Goal: Task Accomplishment & Management: Manage account settings

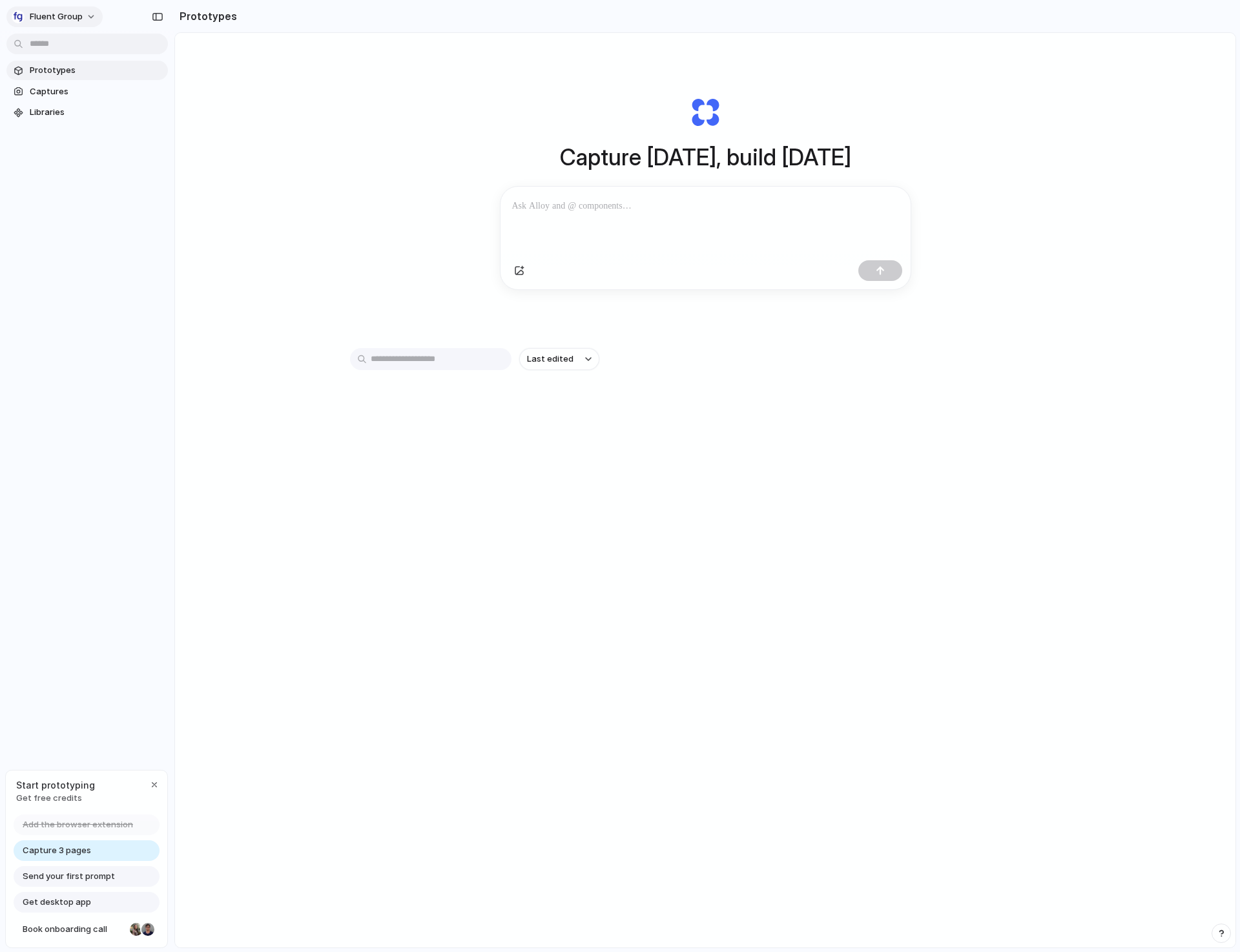
click at [92, 16] on button "Fluent Group" at bounding box center [54, 17] width 96 height 20
click at [66, 48] on li "Settings" at bounding box center [72, 46] width 126 height 20
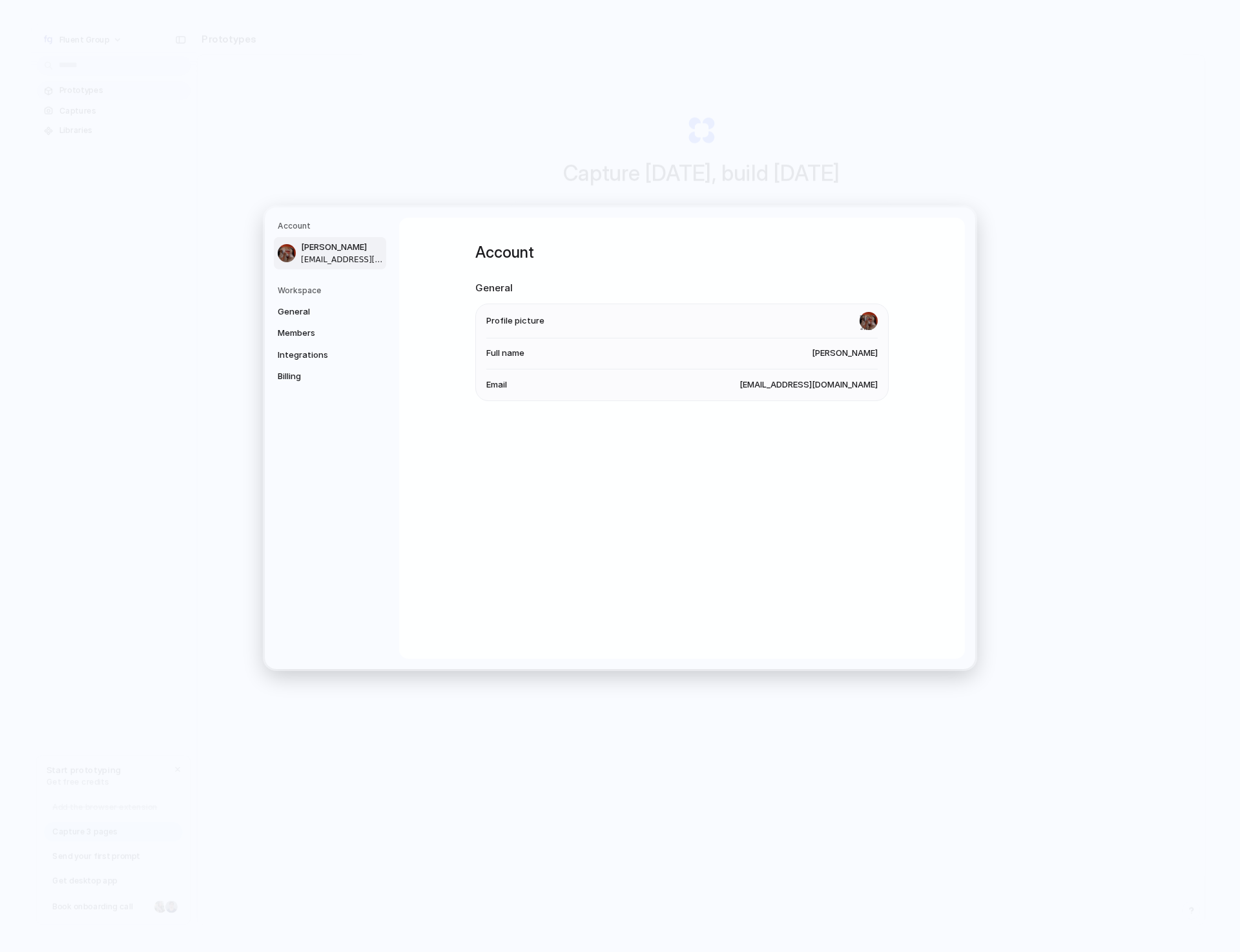
click at [344, 290] on h5 "Workspace" at bounding box center [332, 290] width 109 height 12
click at [301, 325] on link "Members" at bounding box center [330, 333] width 112 height 20
click at [304, 316] on span "General" at bounding box center [318, 311] width 82 height 13
click at [312, 333] on span "Members" at bounding box center [318, 333] width 82 height 13
click at [301, 354] on span "Integrations" at bounding box center [318, 354] width 82 height 13
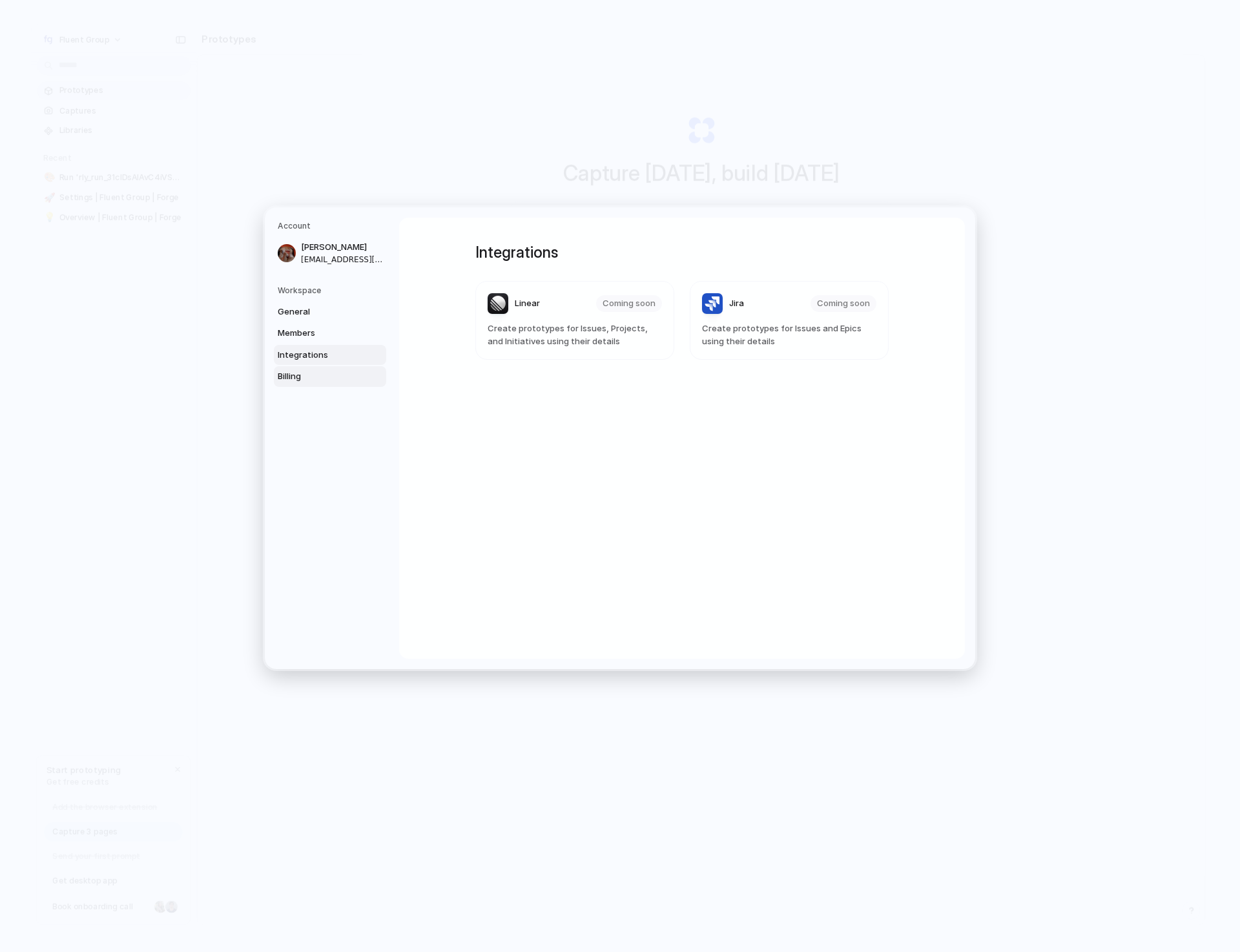
click at [300, 377] on span "Billing" at bounding box center [318, 376] width 82 height 13
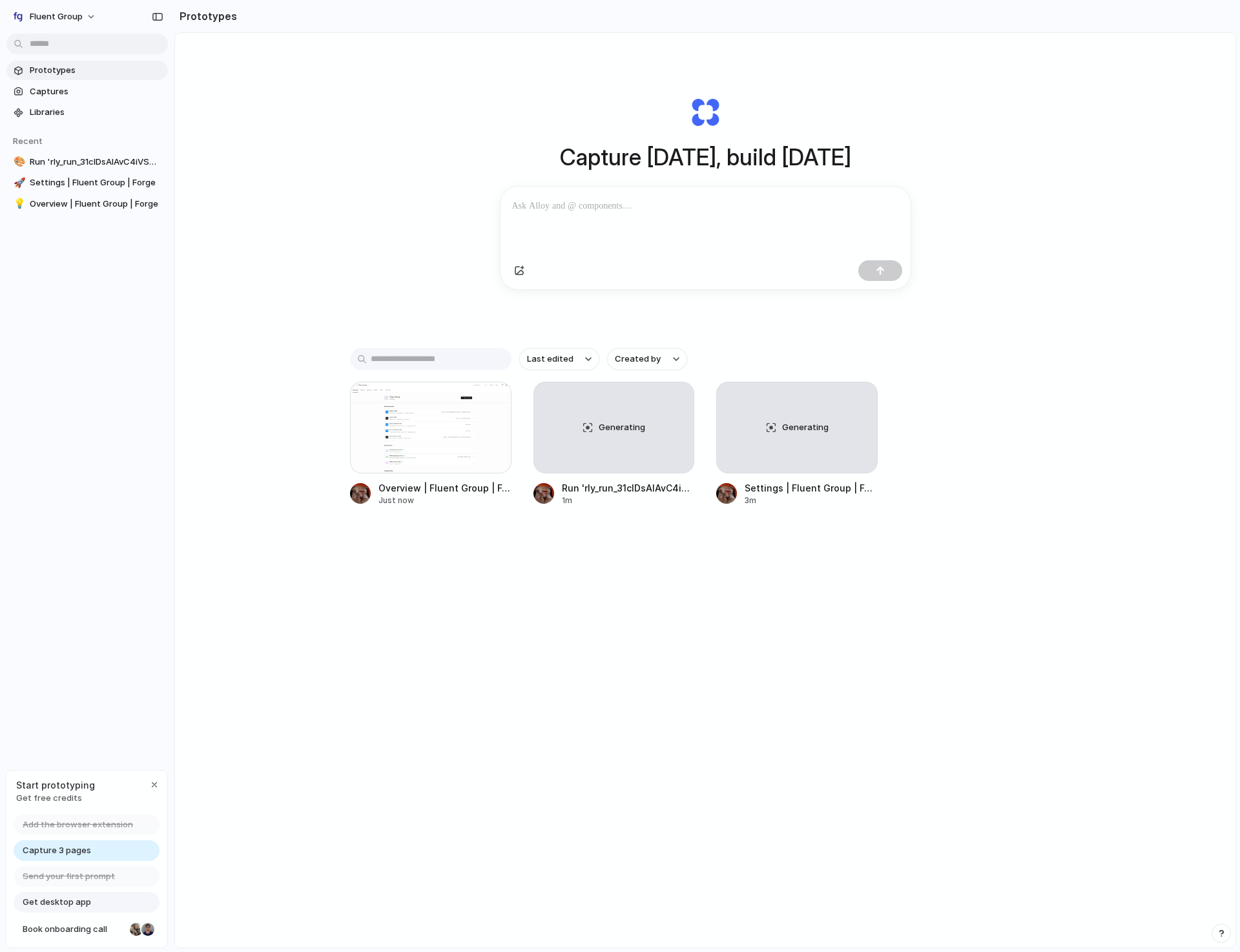
click at [301, 103] on div "Capture today, build tomorrow Clone web app Clone screenshot Start from existin…" at bounding box center [704, 524] width 1060 height 983
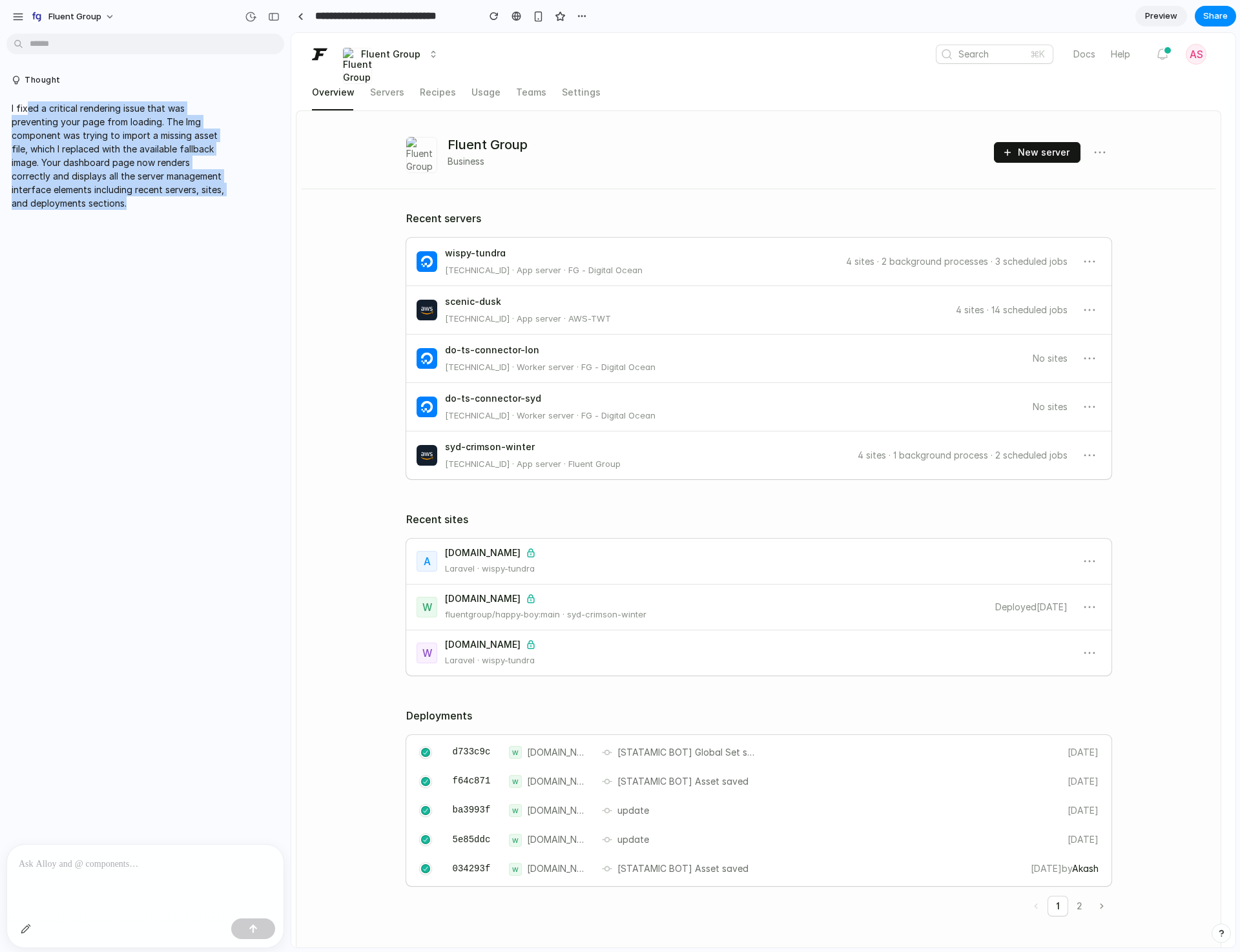
drag, startPoint x: 28, startPoint y: 107, endPoint x: 232, endPoint y: 218, distance: 232.2
click at [232, 218] on div "Thought I fixed a critical rendering issue that was preventing your page from l…" at bounding box center [141, 441] width 283 height 805
drag, startPoint x: 232, startPoint y: 218, endPoint x: 3, endPoint y: 190, distance: 230.7
click at [232, 218] on div "Thought I fixed a critical rendering issue that was preventing your page from l…" at bounding box center [141, 441] width 283 height 805
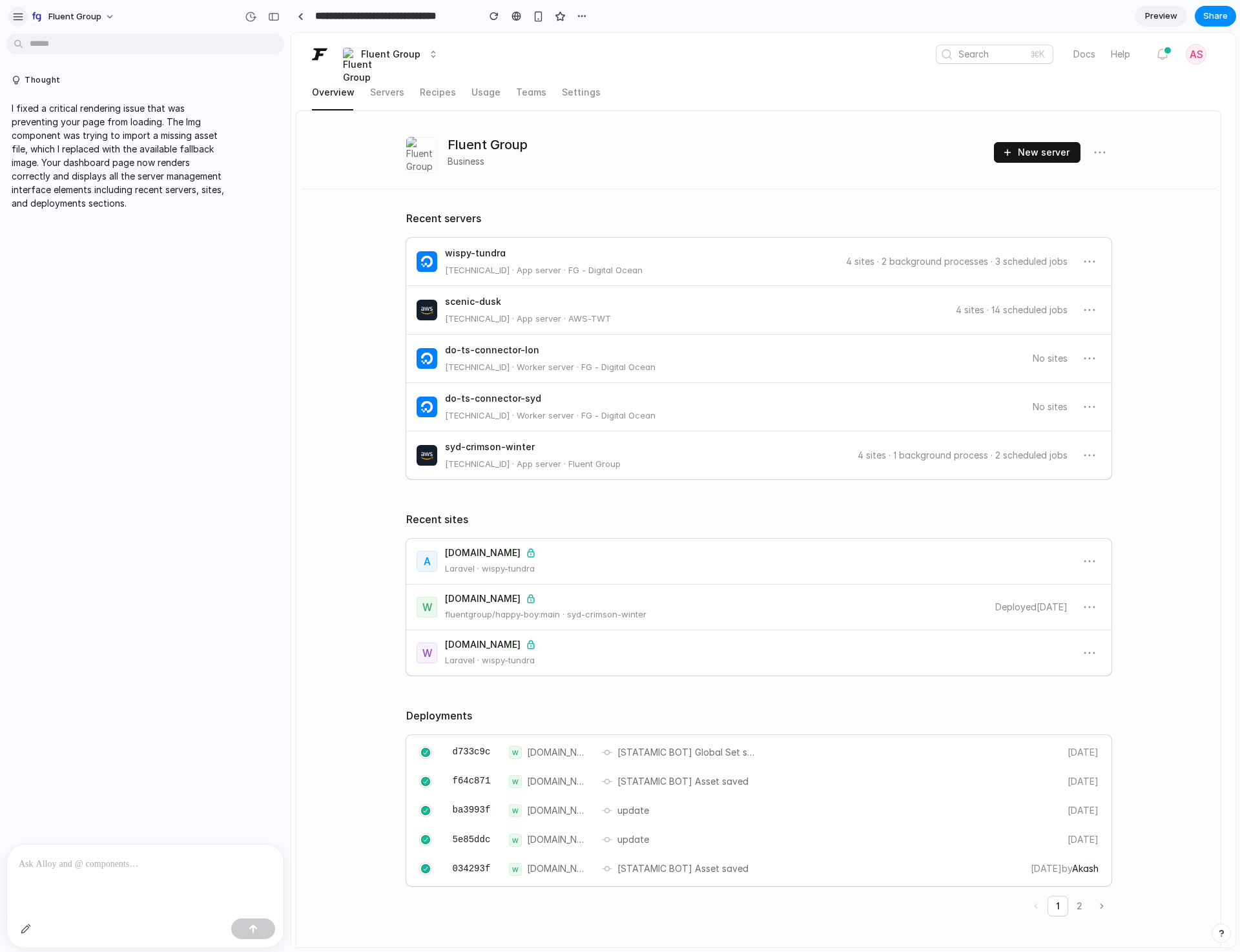
click at [13, 15] on div "button" at bounding box center [18, 17] width 12 height 12
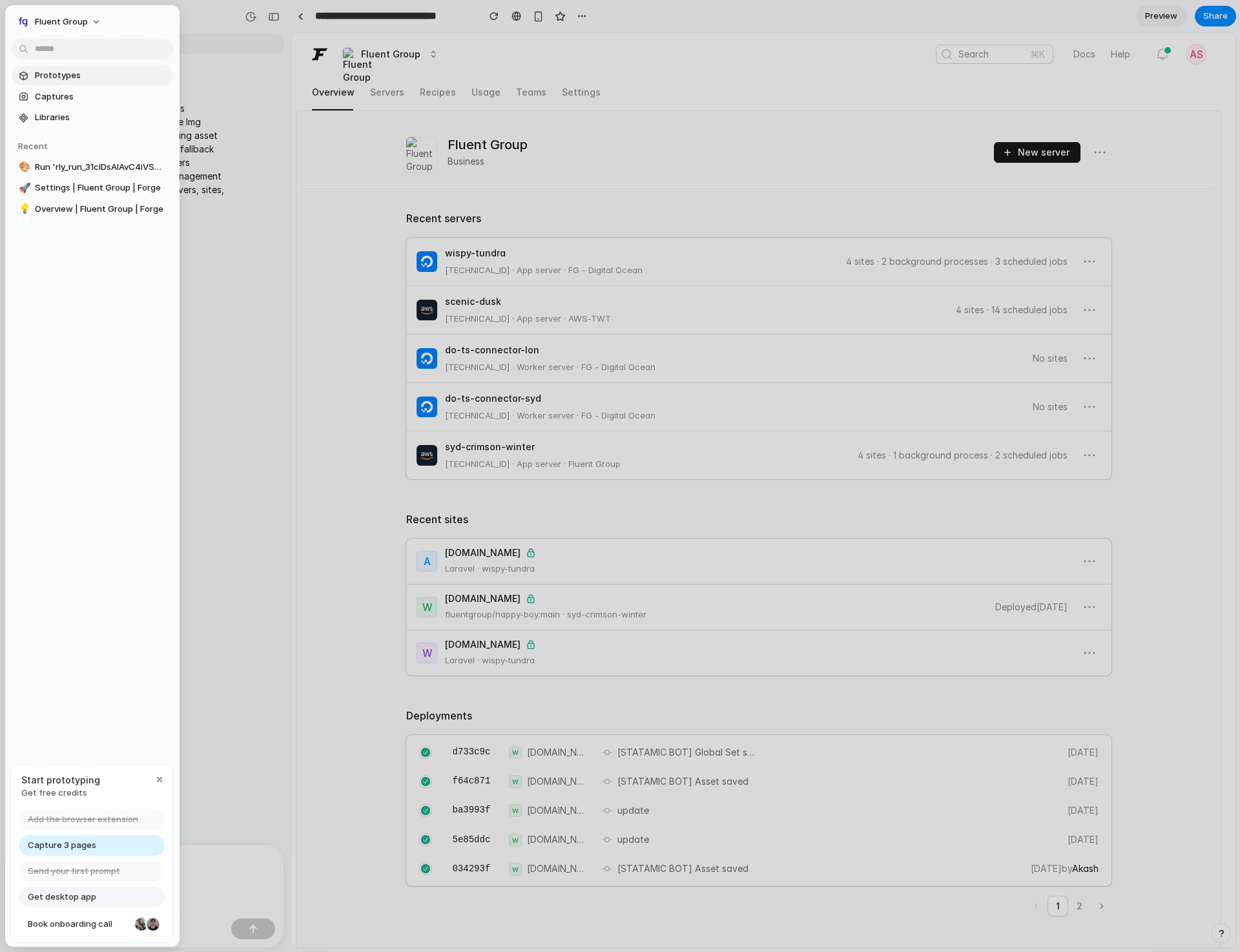
click at [70, 81] on span "Prototypes" at bounding box center [101, 75] width 133 height 13
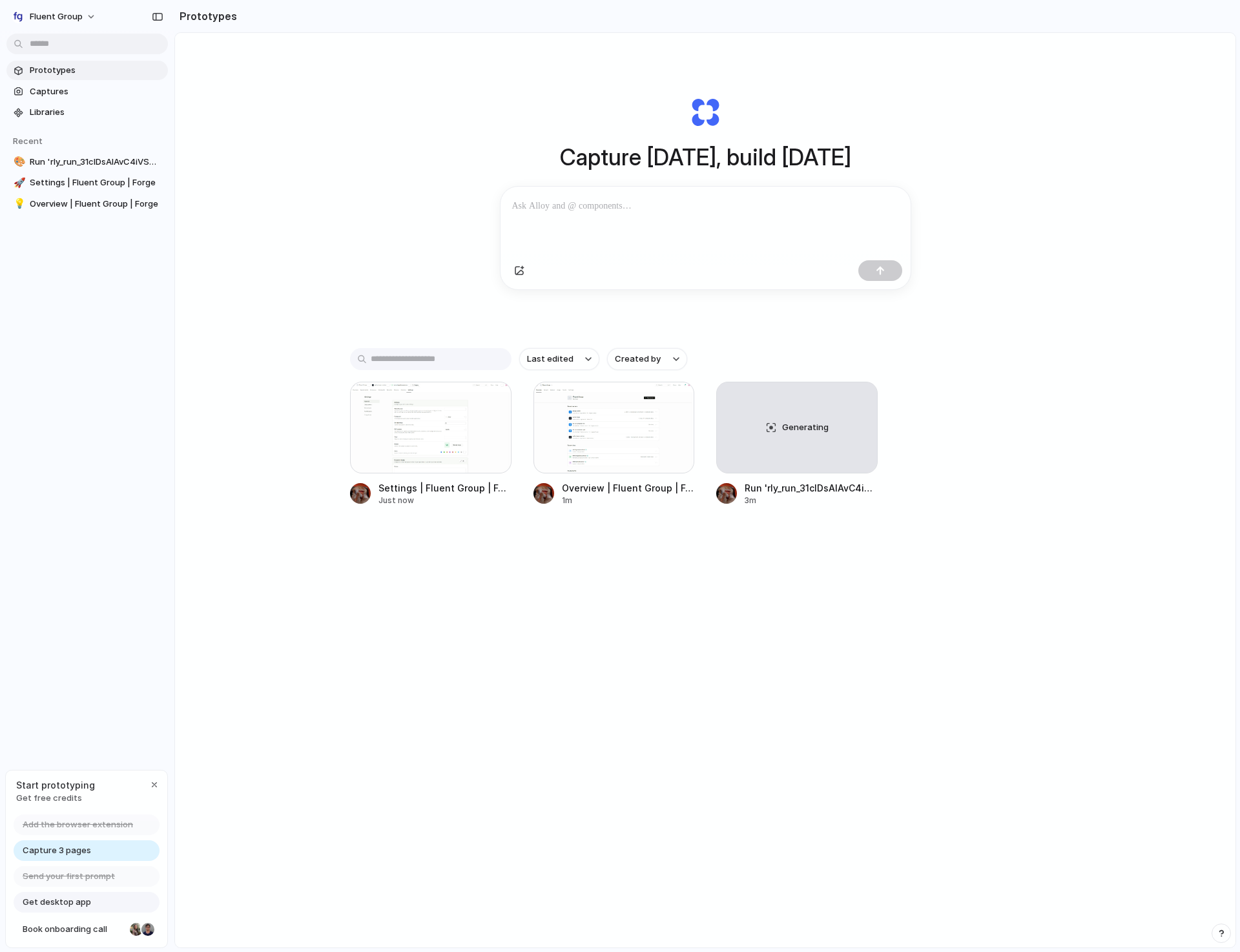
click at [592, 245] on div at bounding box center [705, 221] width 410 height 69
click at [843, 748] on div "Capture [DATE], build [DATE] Clone web app Clone screenshot Start from existing…" at bounding box center [704, 524] width 1060 height 983
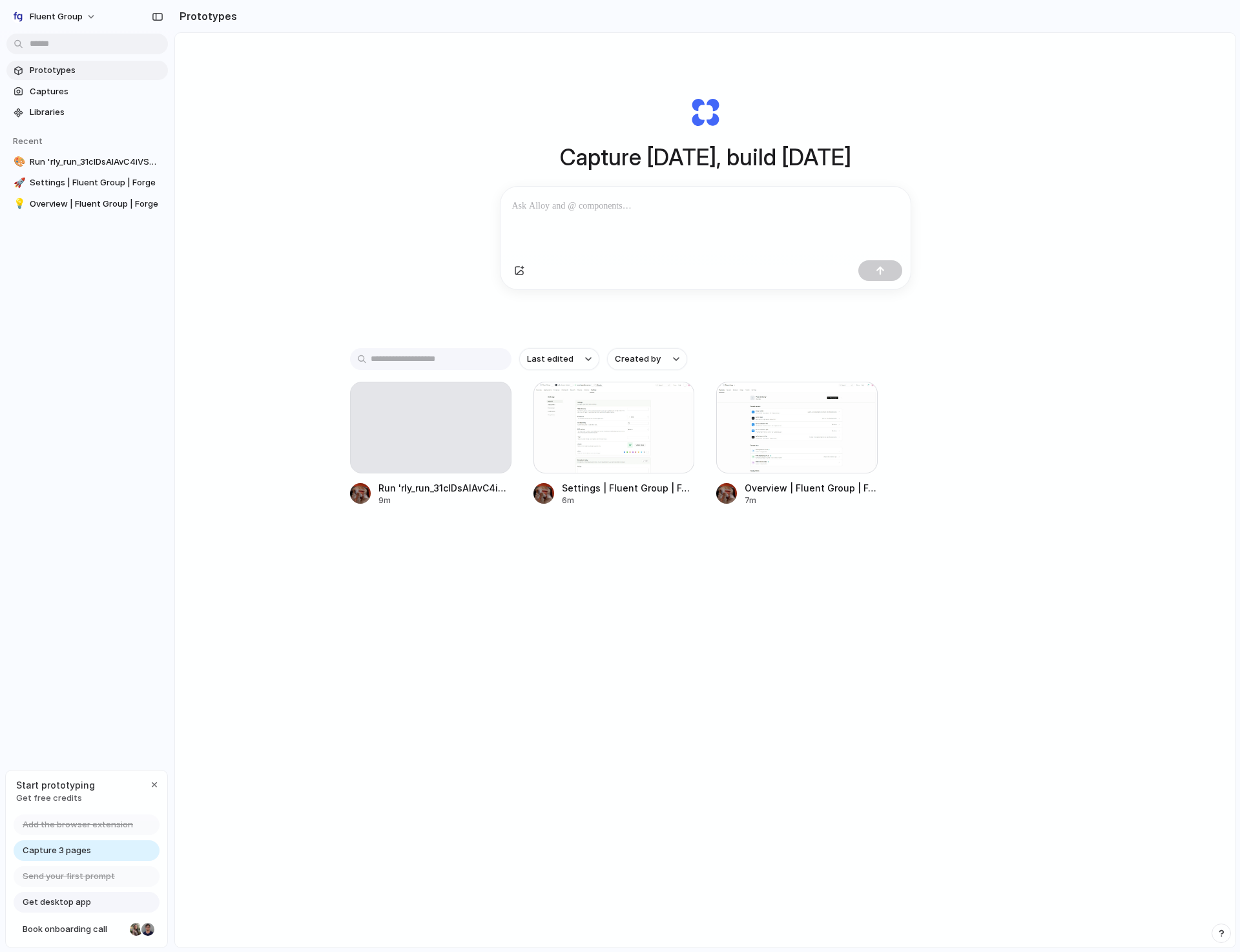
click at [1046, 417] on div "Run 'rly_run_31cIDsAIAvC4iVSmEJmPa5wMvWH' - FG Toolkit 9m Settings | Fluent Gro…" at bounding box center [704, 444] width 710 height 125
click at [624, 196] on div at bounding box center [705, 221] width 410 height 69
click at [153, 160] on body "Fluent Group Prototypes Captures Libraries Recent 🎨 Run 'rly_run_31cIDsAIAvC4iV…" at bounding box center [620, 476] width 1240 height 952
click at [278, 121] on div "Open in new tab Copy link Delete" at bounding box center [620, 476] width 1240 height 952
click at [85, 161] on span "Run 'rly_run_31cIDsAIAvC4iVSmEJmPa5wMvWH' - FG Toolkit" at bounding box center [96, 161] width 133 height 13
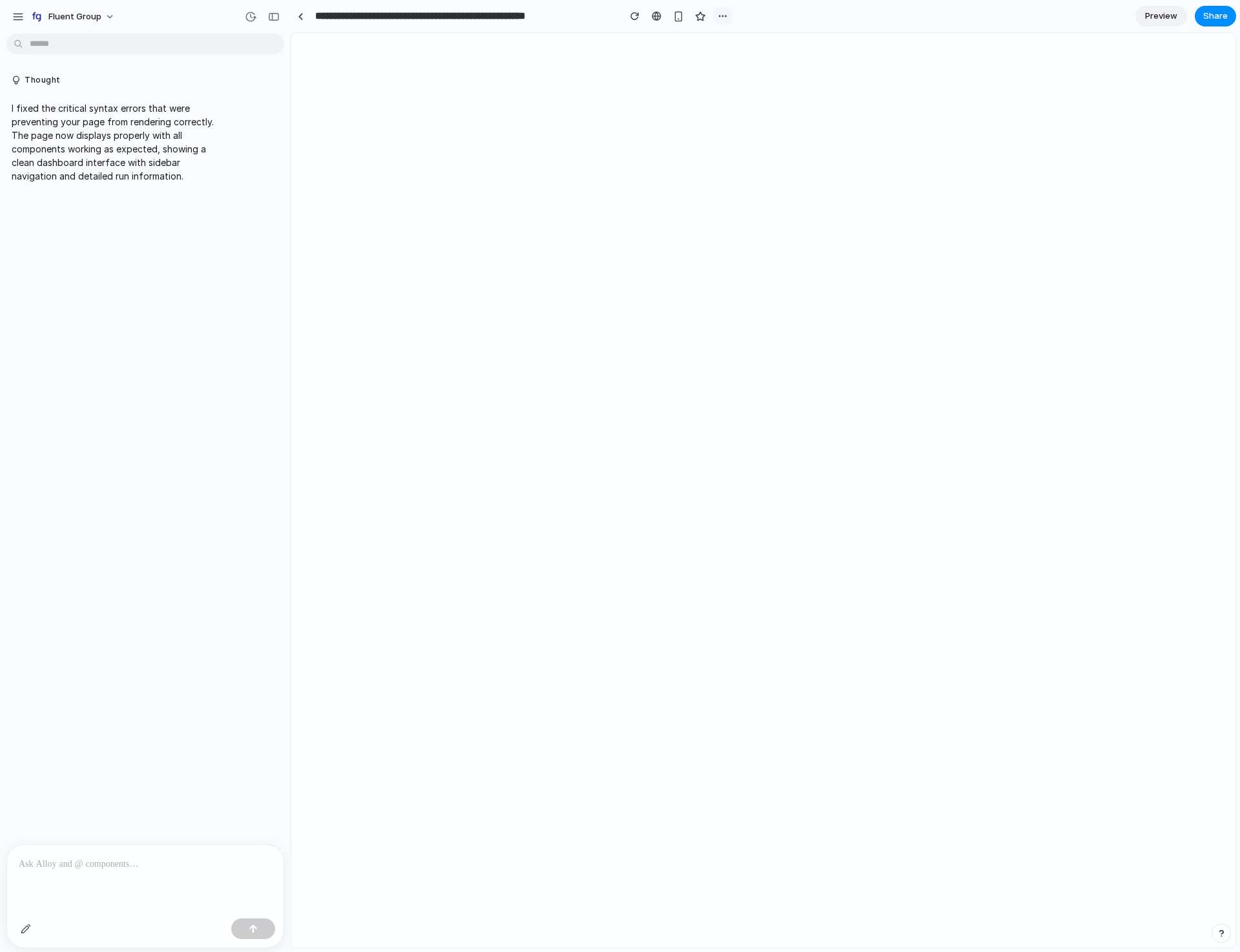
click at [721, 15] on div "button" at bounding box center [722, 16] width 10 height 10
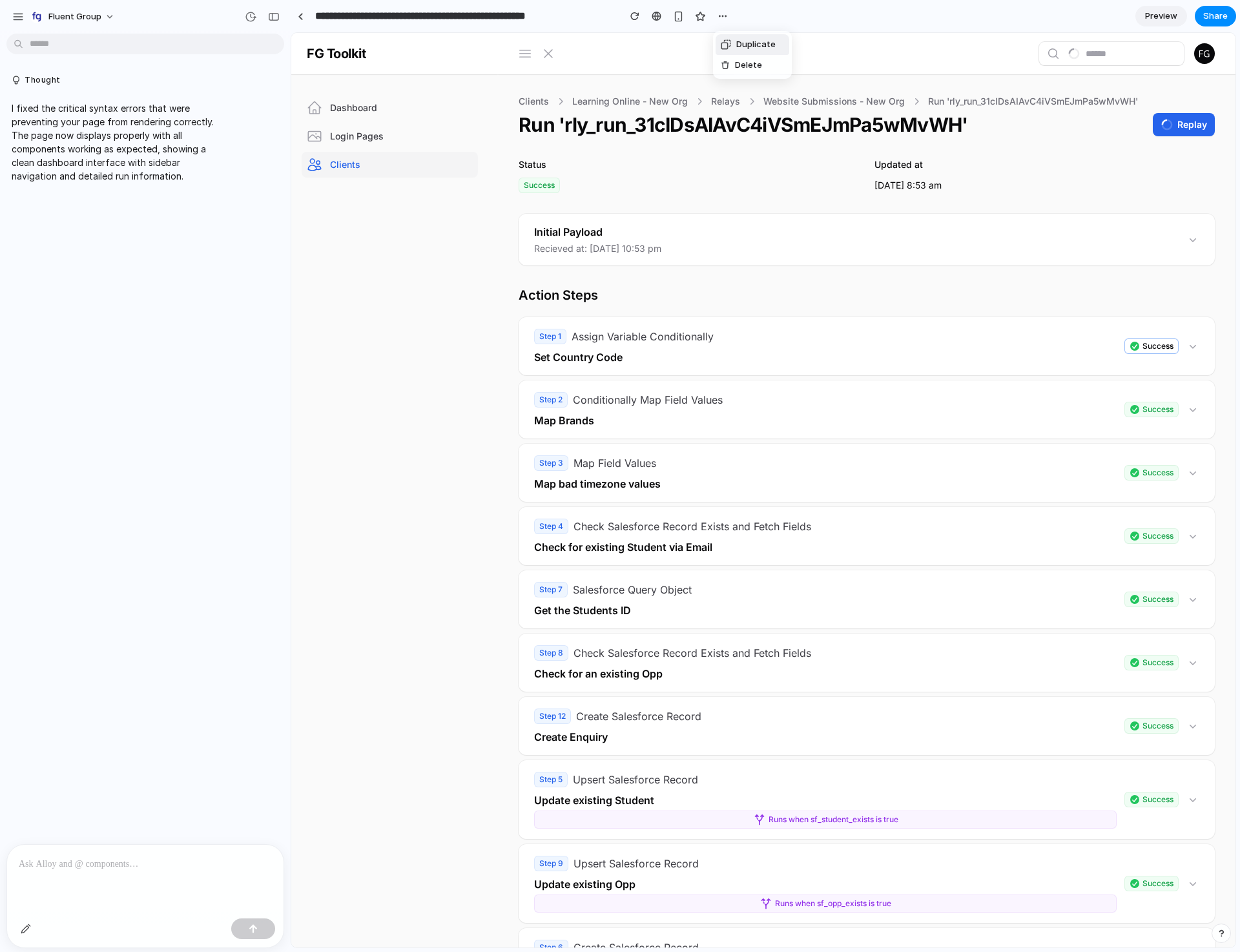
drag, startPoint x: 593, startPoint y: 56, endPoint x: 270, endPoint y: 7, distance: 326.7
click at [593, 56] on div "Duplicate Delete" at bounding box center [620, 476] width 1240 height 952
click at [452, 17] on input "**********" at bounding box center [463, 15] width 302 height 23
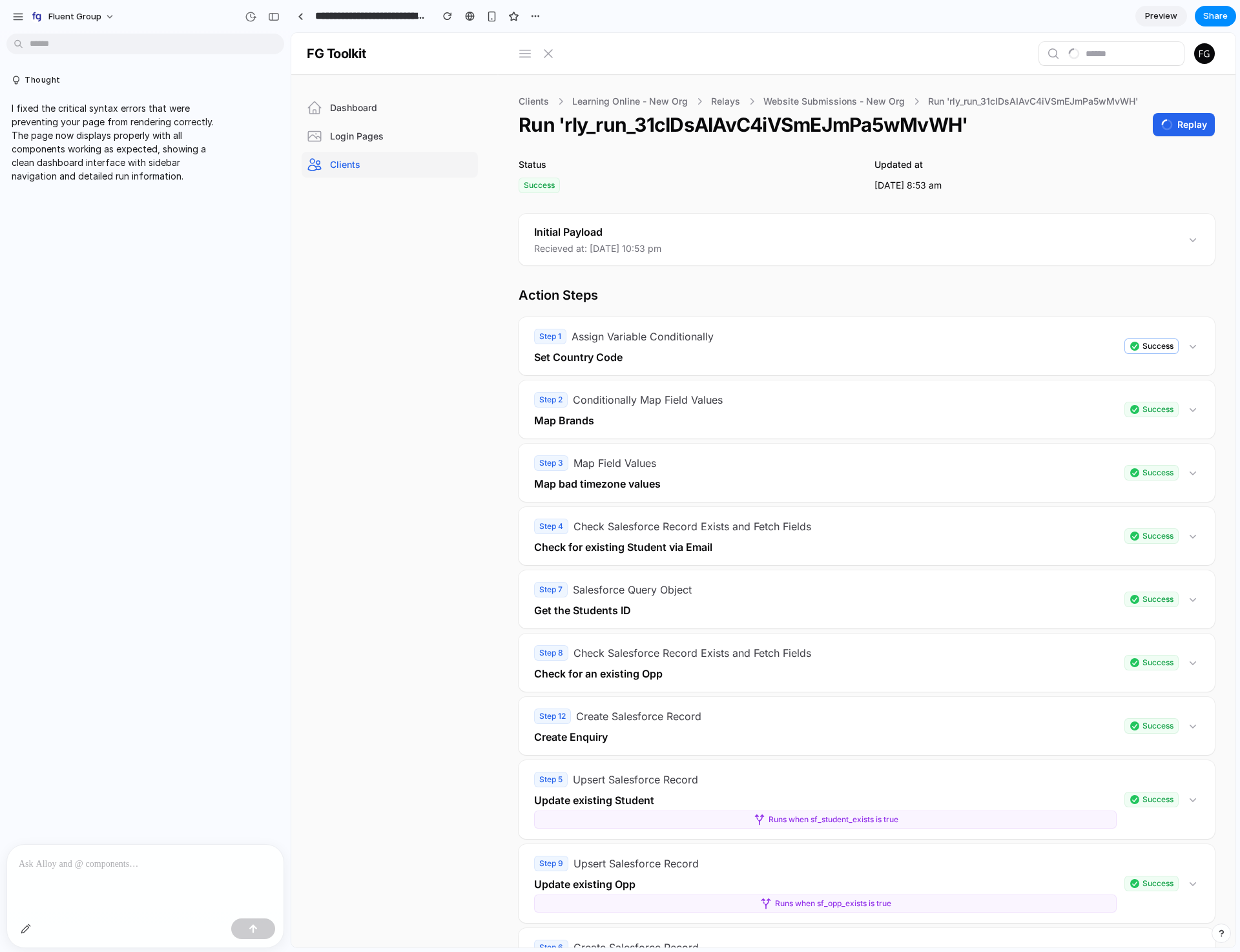
type input "**********"
click at [301, 17] on div at bounding box center [300, 16] width 6 height 7
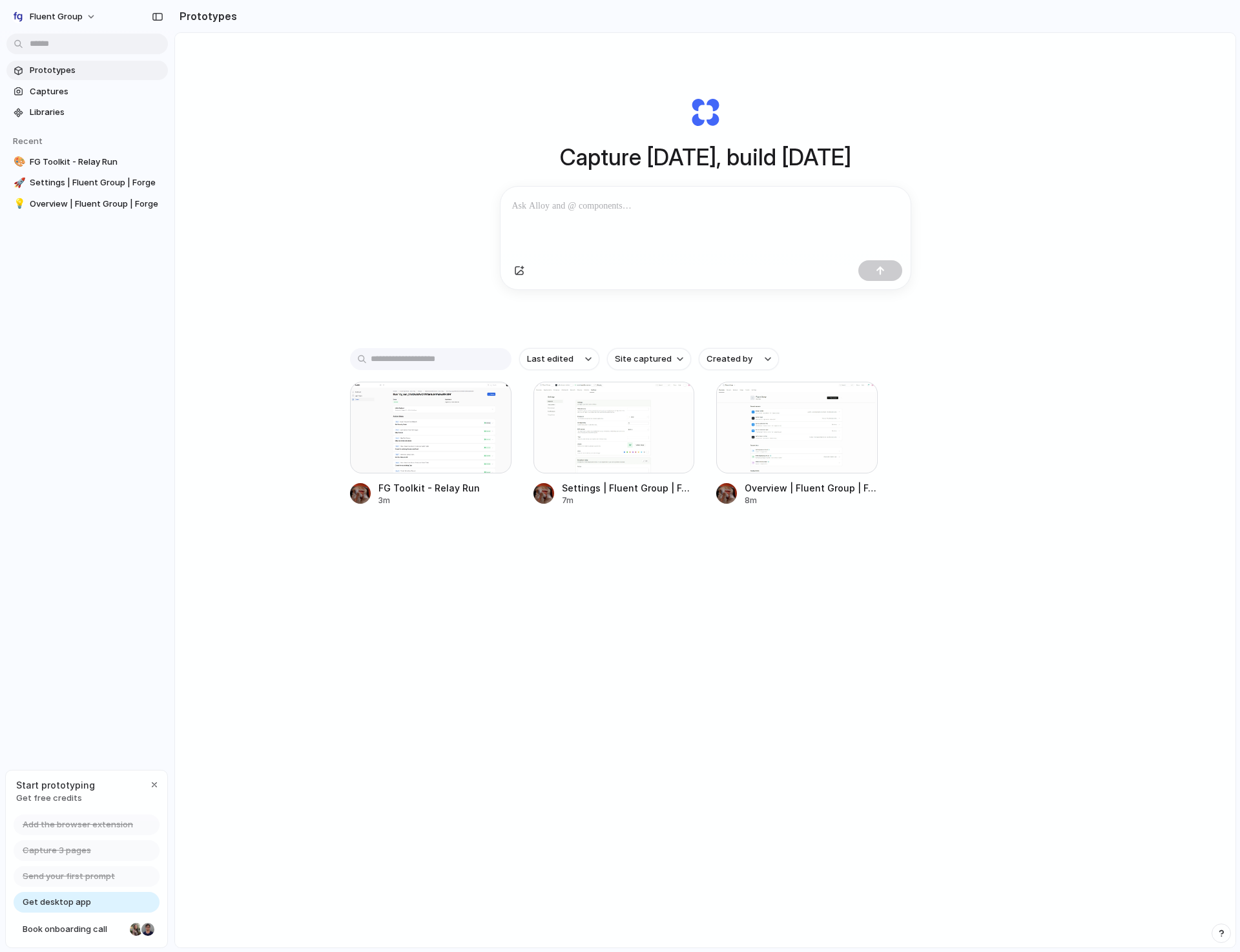
click at [598, 212] on p at bounding box center [705, 206] width 387 height 15
click at [805, 495] on div "Overview | Fluent Group | Forge" at bounding box center [811, 488] width 133 height 14
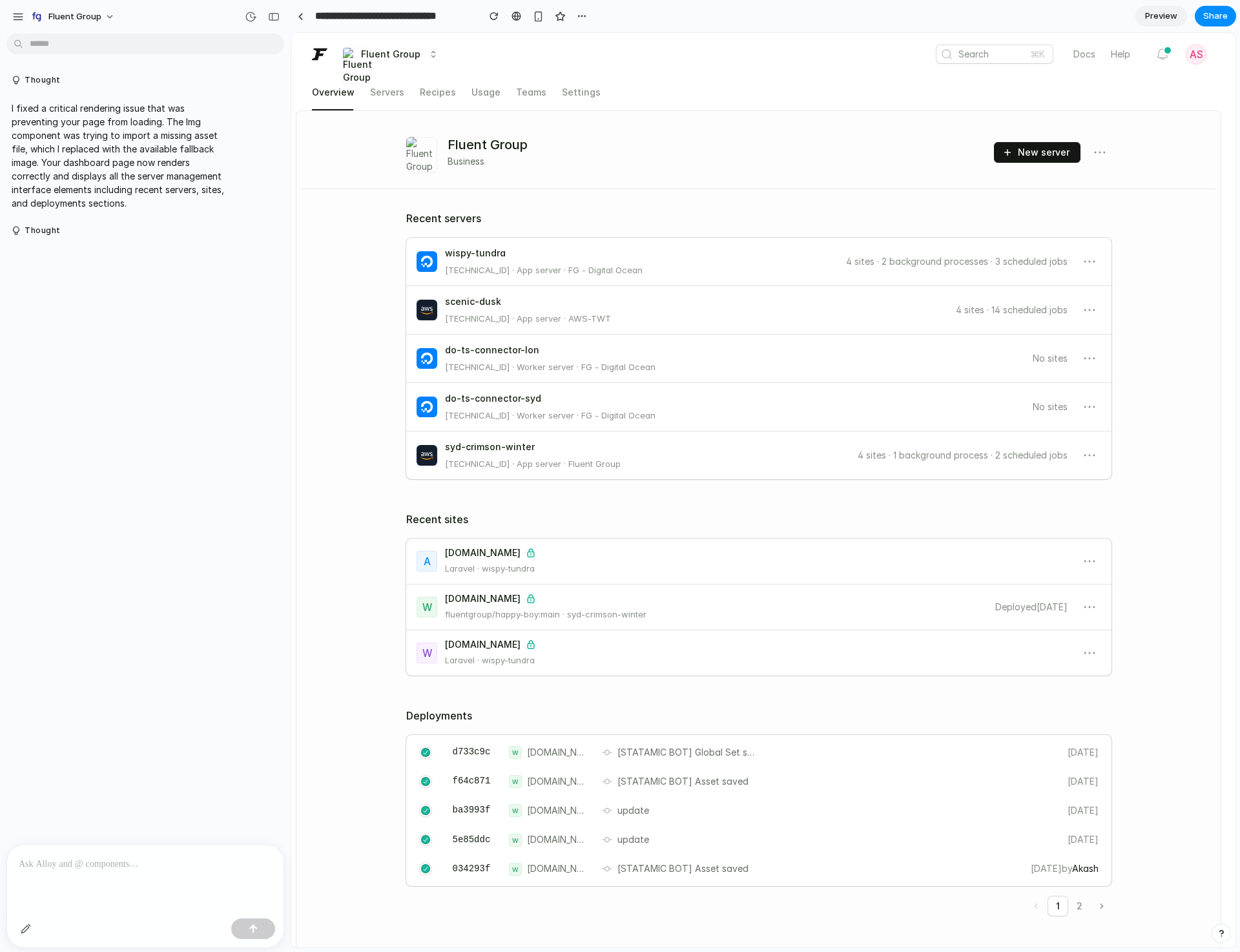
click at [436, 16] on input "**********" at bounding box center [393, 15] width 161 height 23
type input "**********"
click at [299, 17] on div at bounding box center [300, 16] width 6 height 7
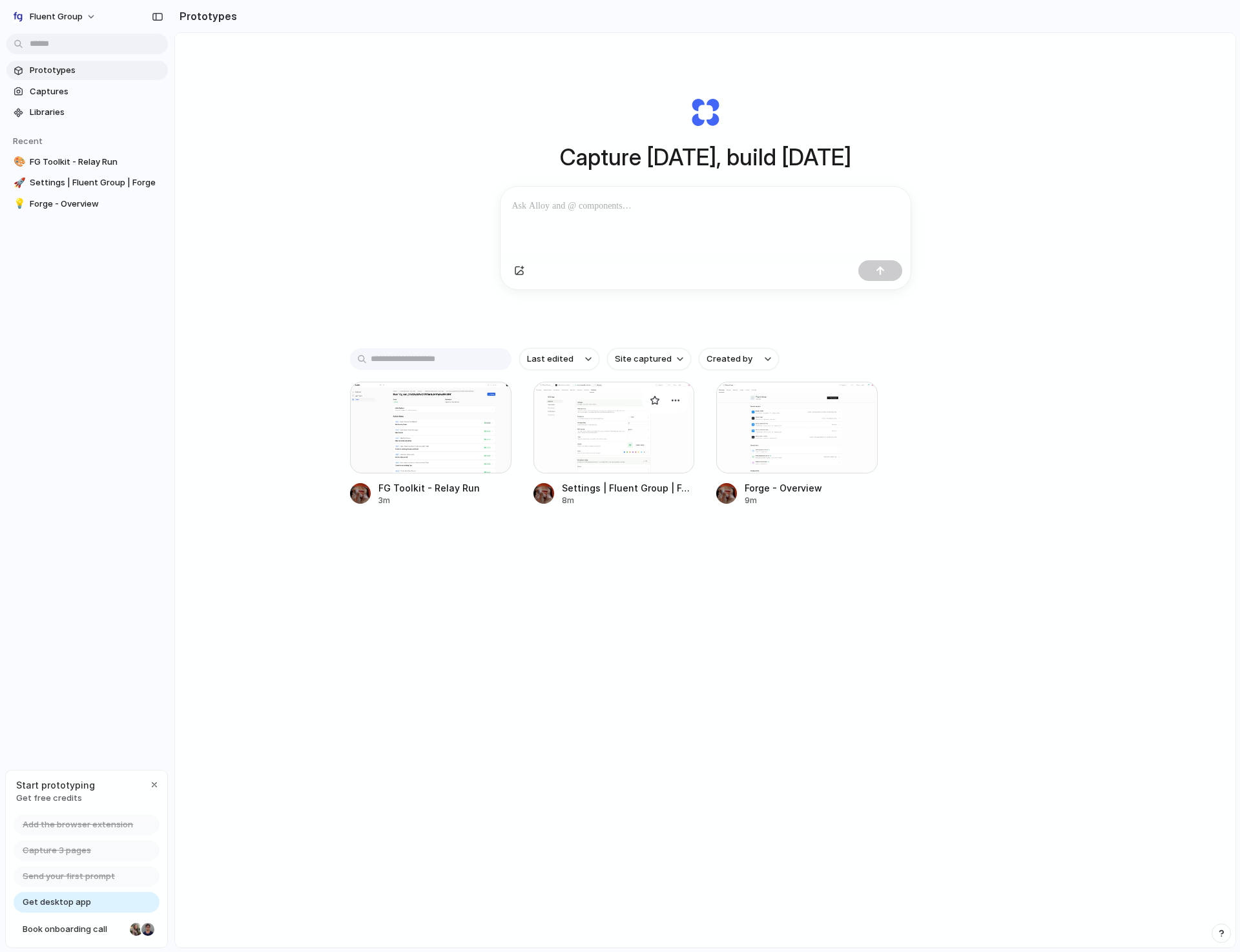
click at [614, 493] on div "Settings | Fluent Group | Forge" at bounding box center [628, 488] width 133 height 14
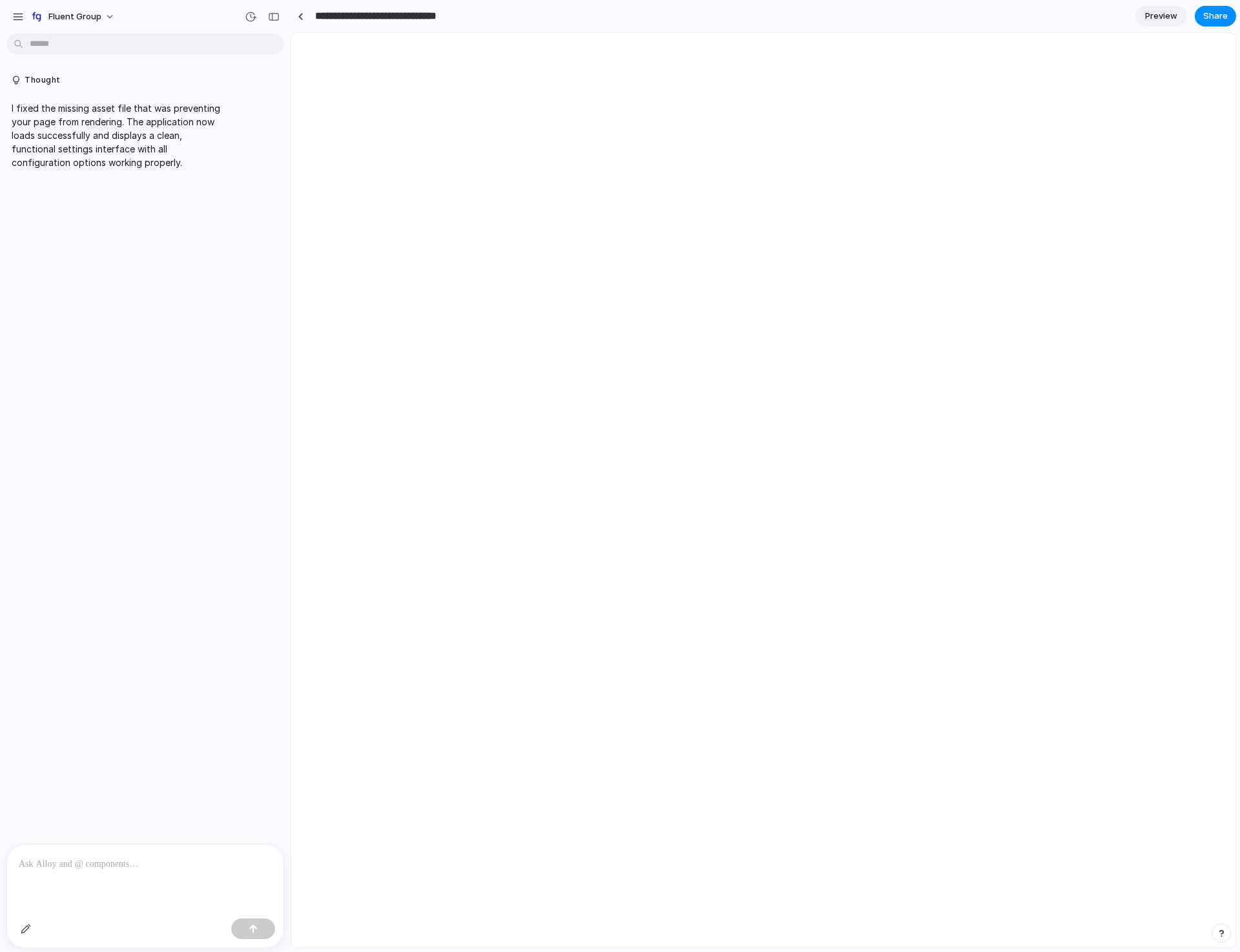
click at [361, 20] on input "**********" at bounding box center [390, 15] width 155 height 23
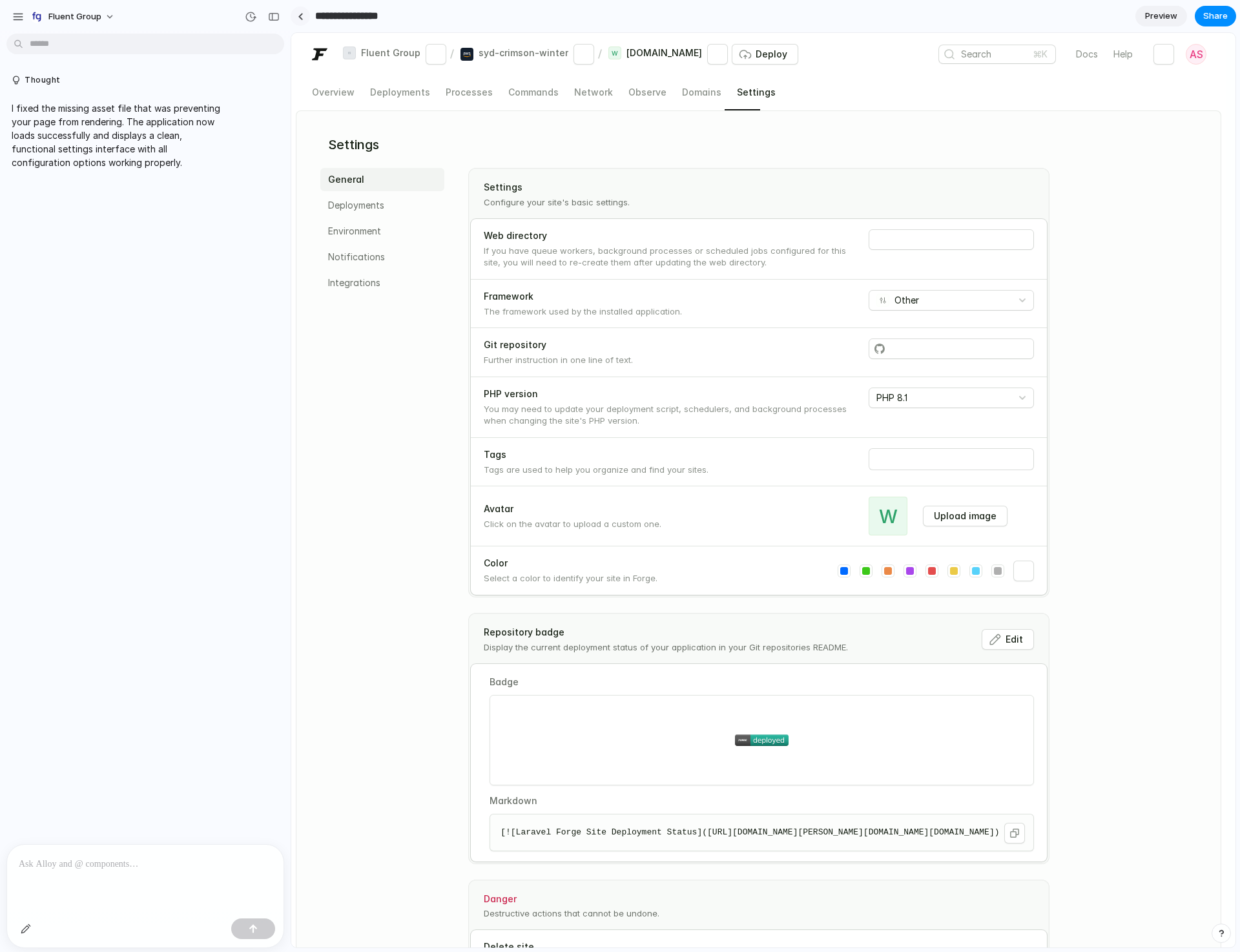
type input "**********"
click at [302, 15] on div at bounding box center [300, 16] width 6 height 7
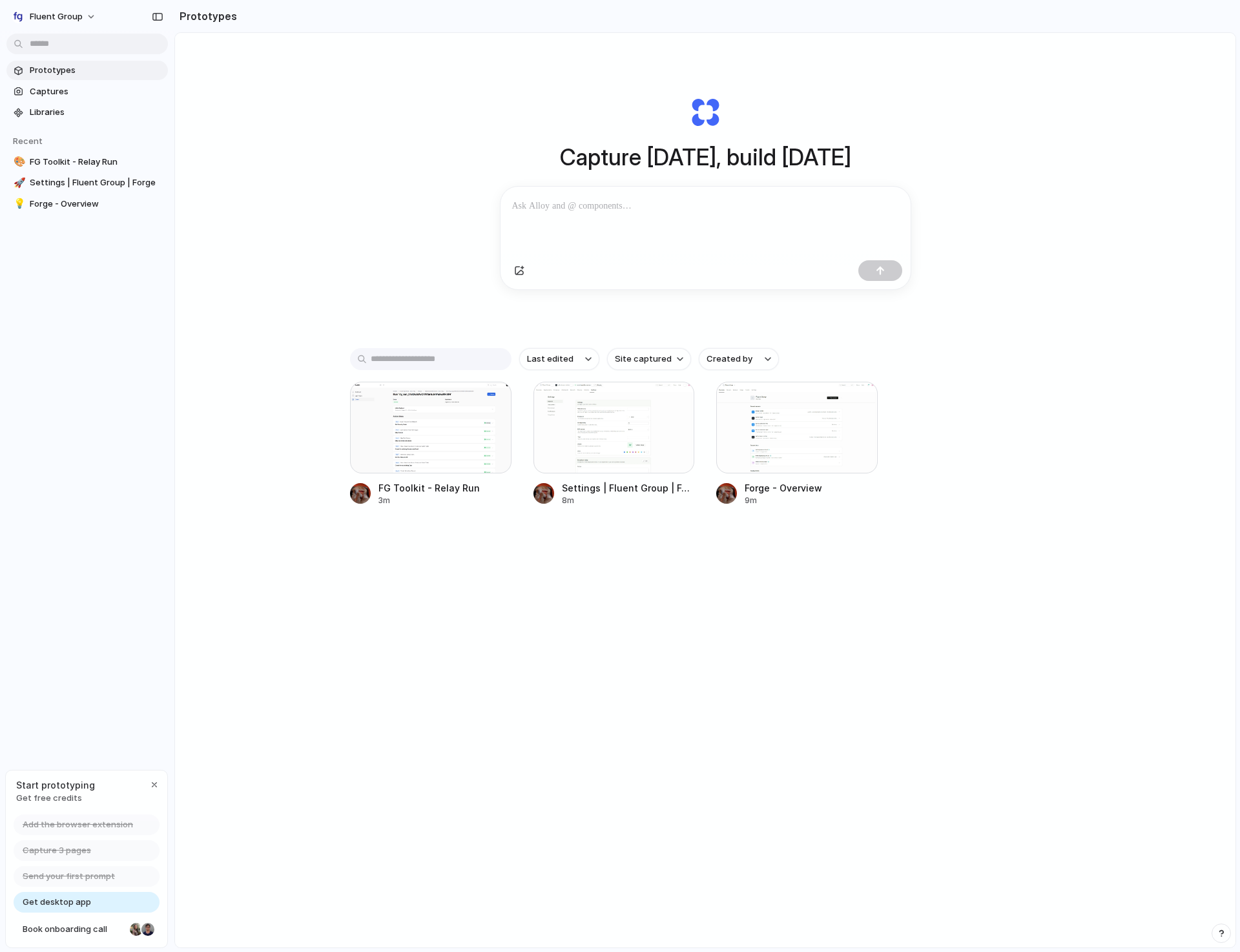
click at [571, 225] on div at bounding box center [705, 221] width 410 height 69
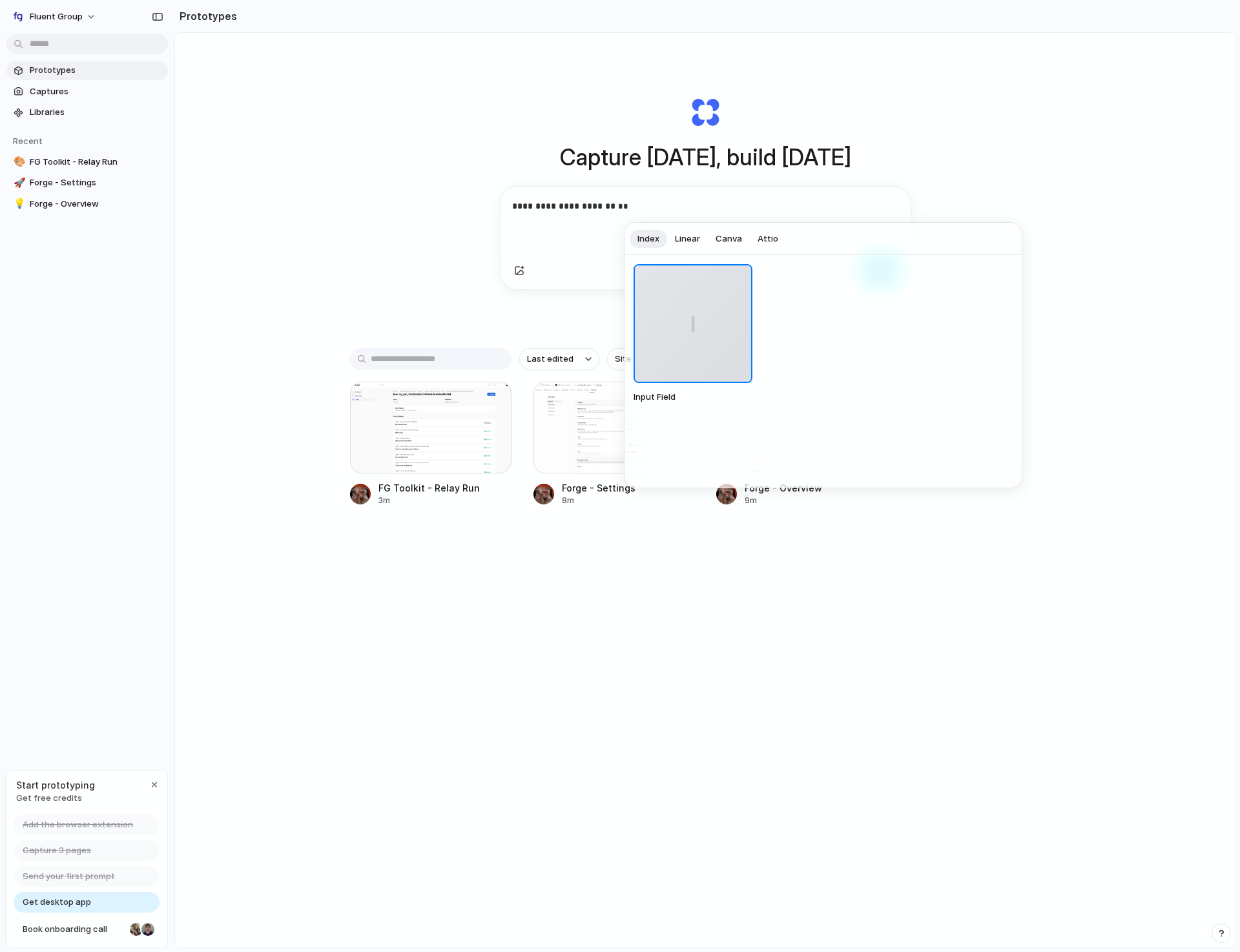
click at [667, 540] on div at bounding box center [620, 476] width 1240 height 952
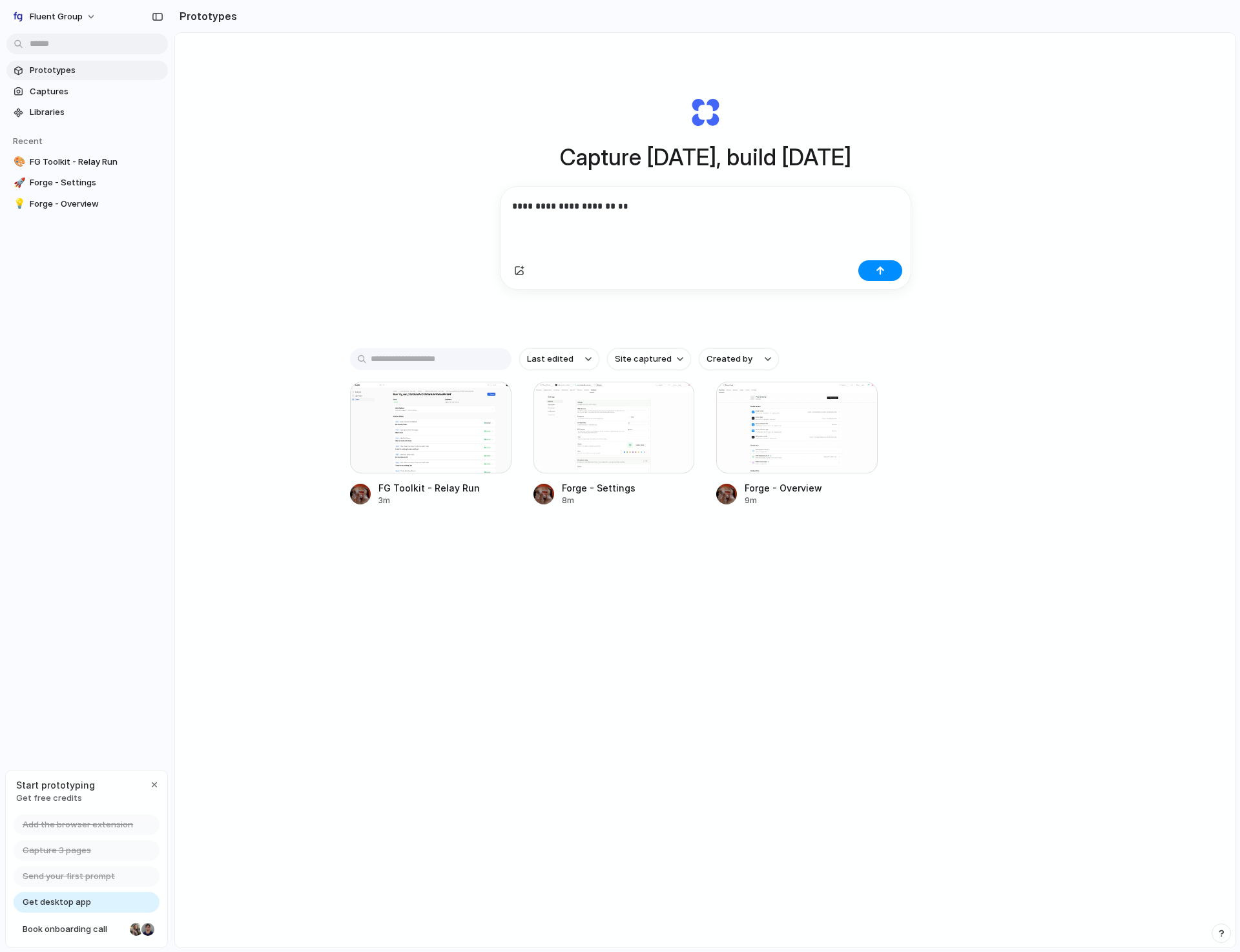
drag, startPoint x: 755, startPoint y: 490, endPoint x: 660, endPoint y: 233, distance: 274.0
click at [660, 233] on div "**********" at bounding box center [704, 524] width 1060 height 983
click at [859, 403] on div "button" at bounding box center [859, 400] width 10 height 10
click at [813, 461] on span "Copy link" at bounding box center [811, 456] width 36 height 13
drag, startPoint x: 657, startPoint y: 212, endPoint x: 611, endPoint y: 205, distance: 46.5
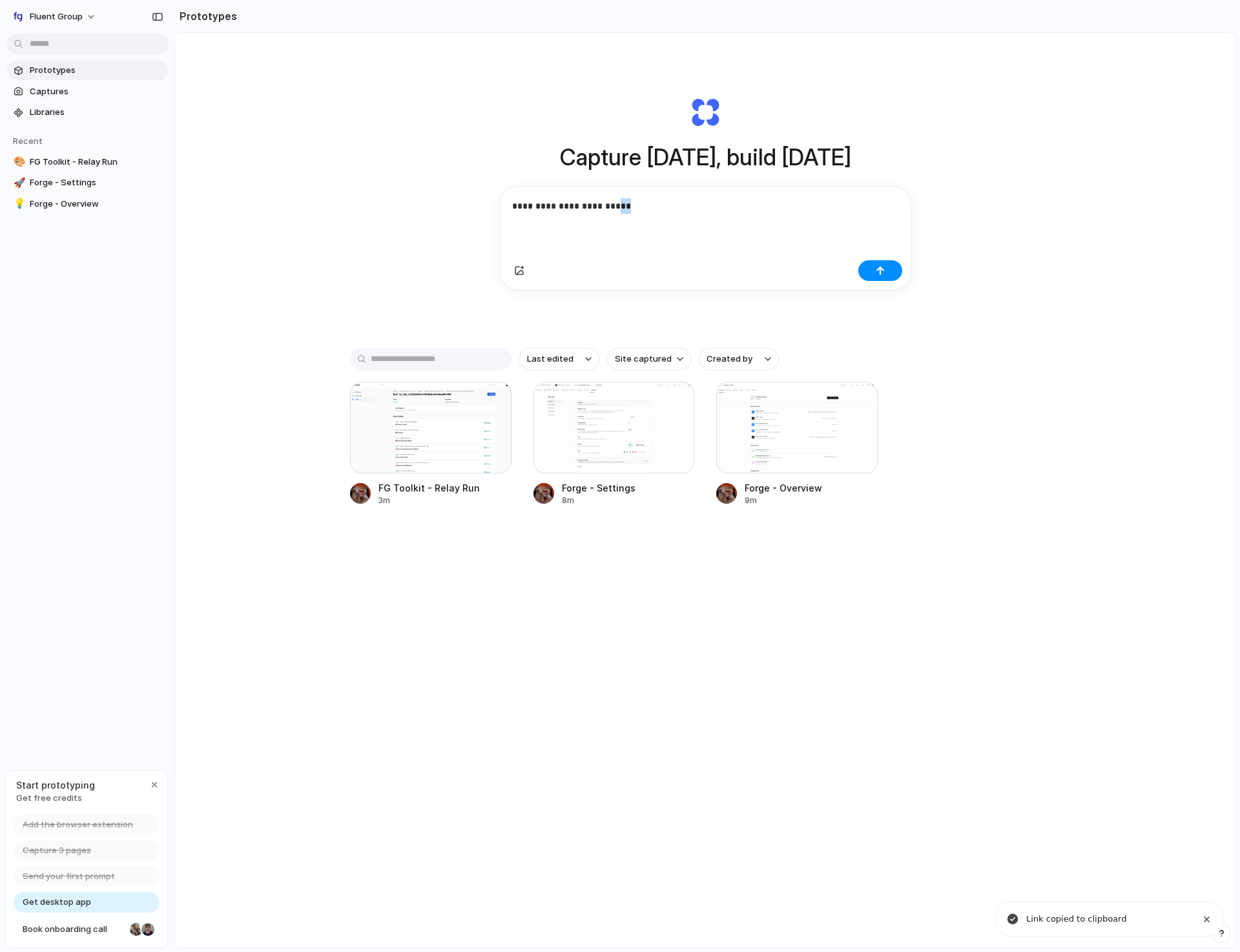
click at [611, 205] on p "**********" at bounding box center [703, 206] width 382 height 15
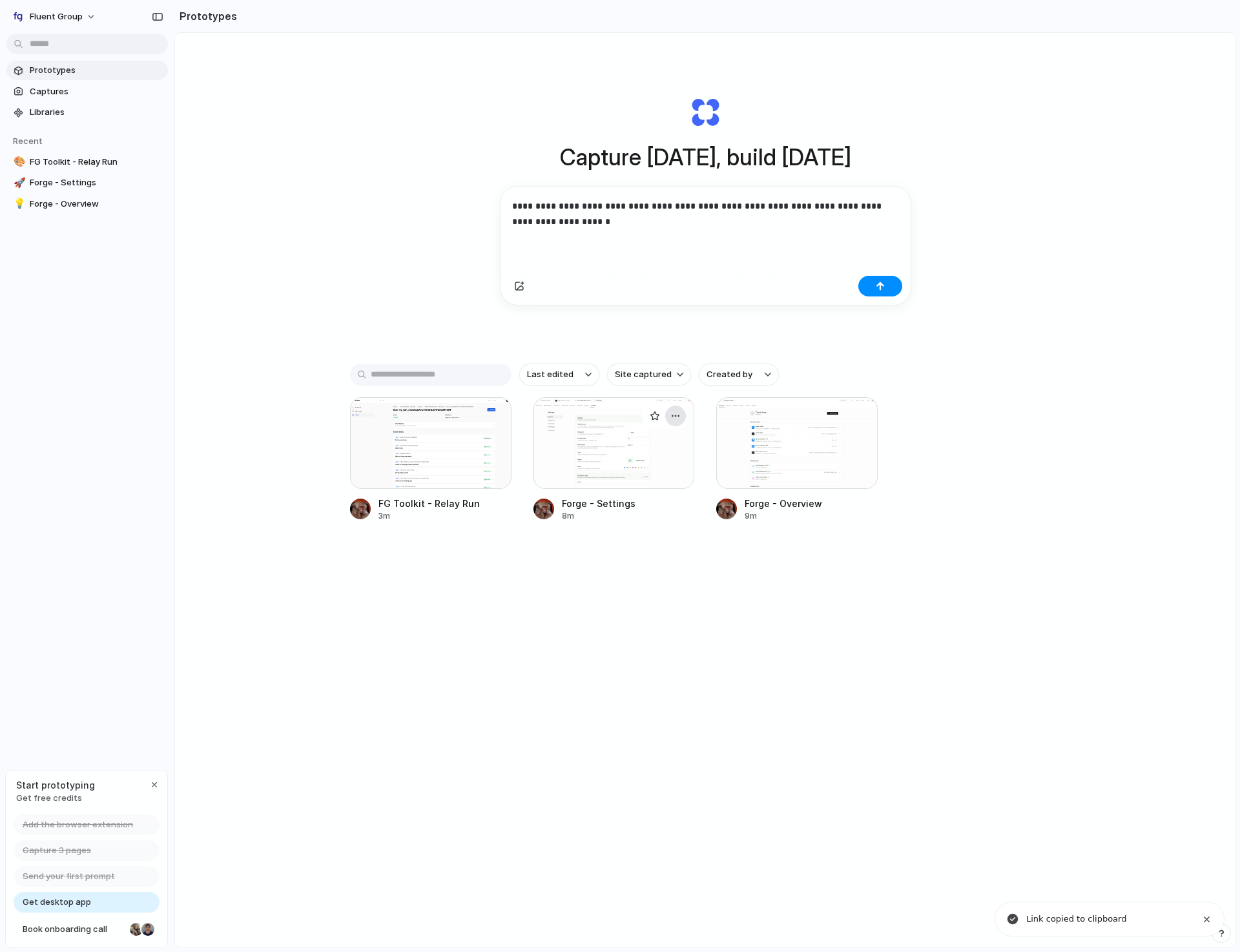
click at [671, 421] on div "button" at bounding box center [676, 416] width 10 height 10
click at [621, 479] on li "Copy link" at bounding box center [636, 471] width 92 height 20
click at [654, 215] on p "**********" at bounding box center [703, 214] width 382 height 31
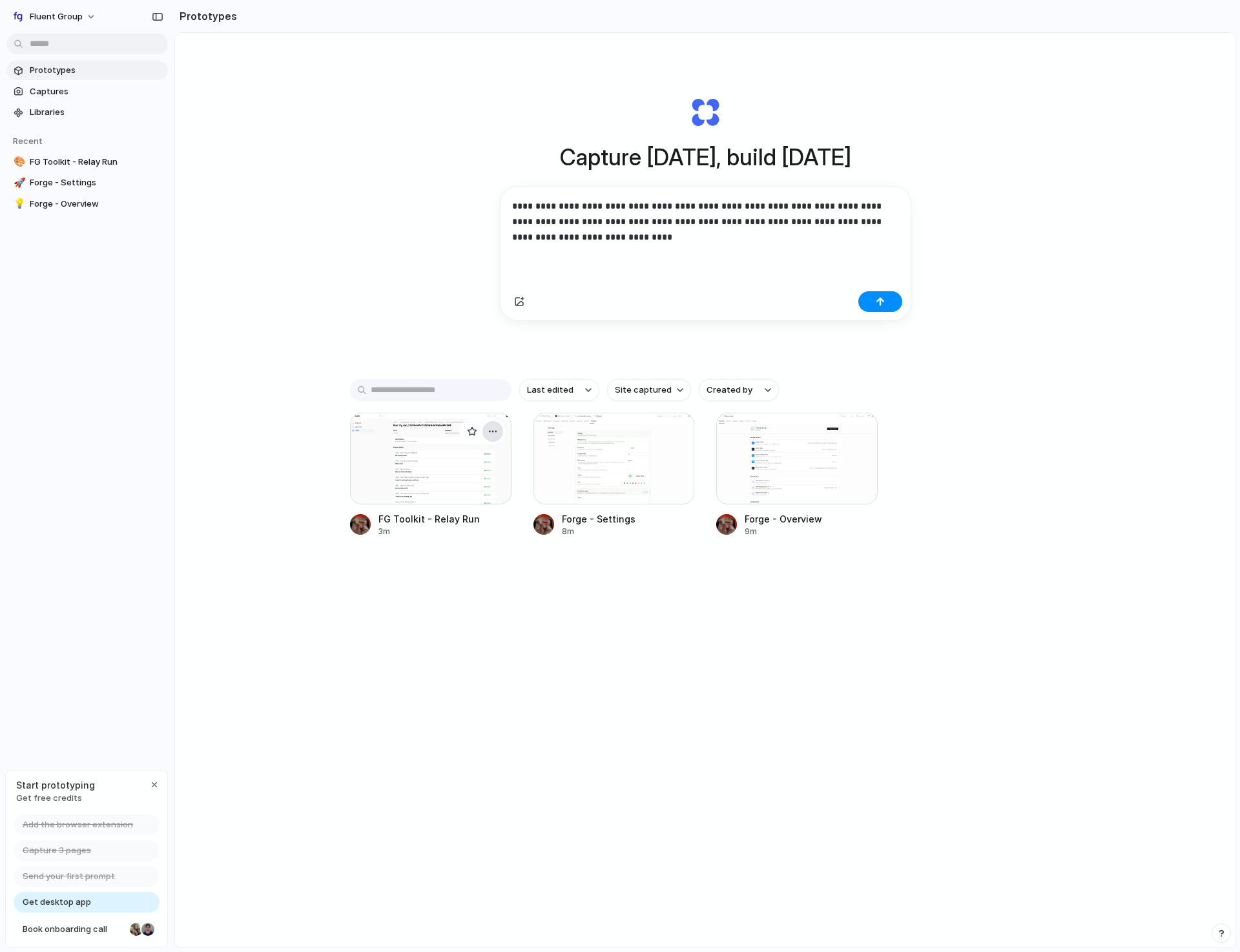
click at [491, 435] on div "button" at bounding box center [492, 431] width 10 height 10
click at [422, 491] on div at bounding box center [417, 486] width 9 height 9
click at [738, 233] on p "**********" at bounding box center [703, 221] width 382 height 47
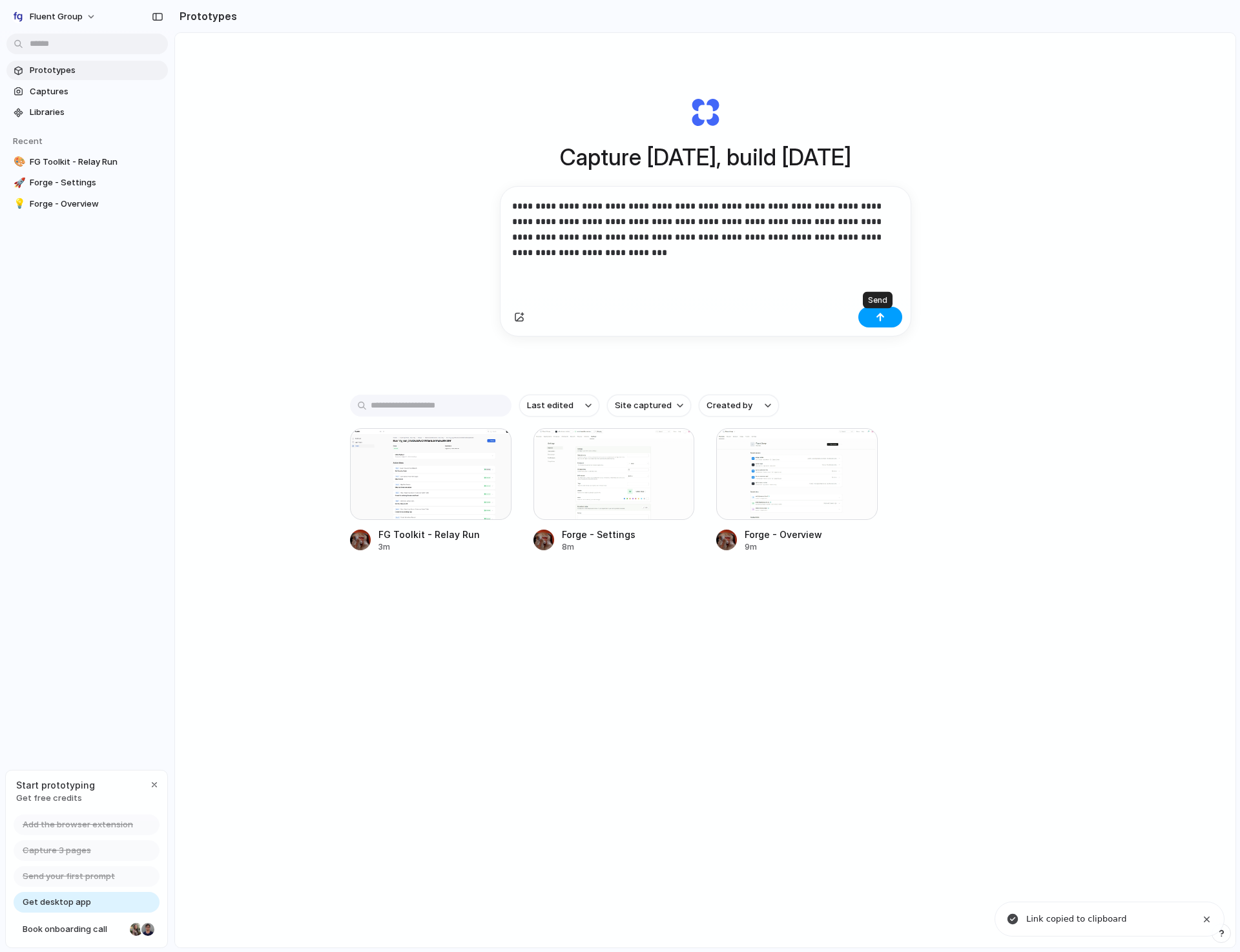
click at [863, 325] on button "button" at bounding box center [880, 316] width 44 height 20
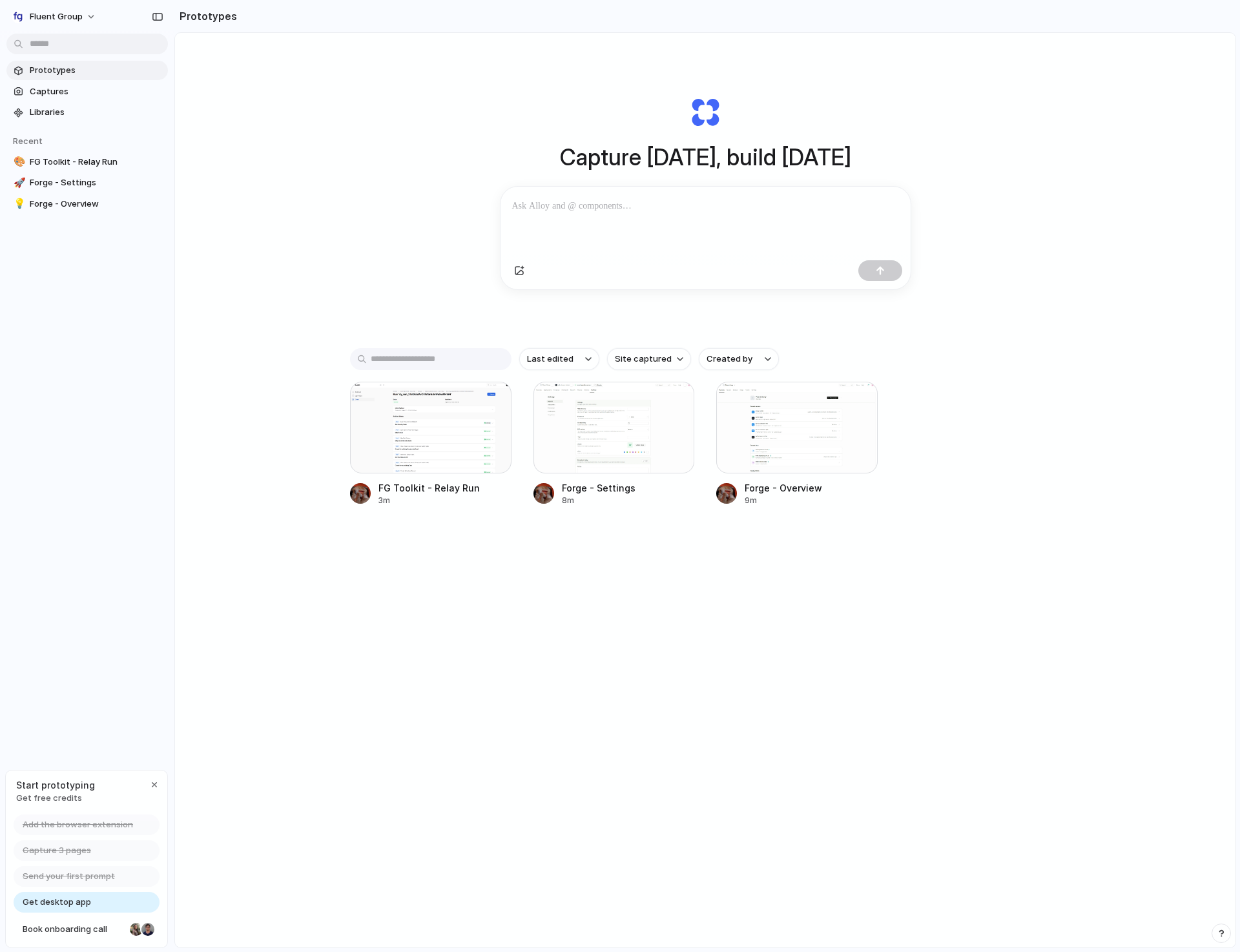
click at [443, 160] on div "Capture [DATE], build [DATE] Clone web app Clone screenshot Start from existing…" at bounding box center [704, 524] width 1060 height 983
click at [604, 211] on p at bounding box center [703, 206] width 382 height 15
click at [46, 113] on span "Libraries" at bounding box center [96, 112] width 133 height 13
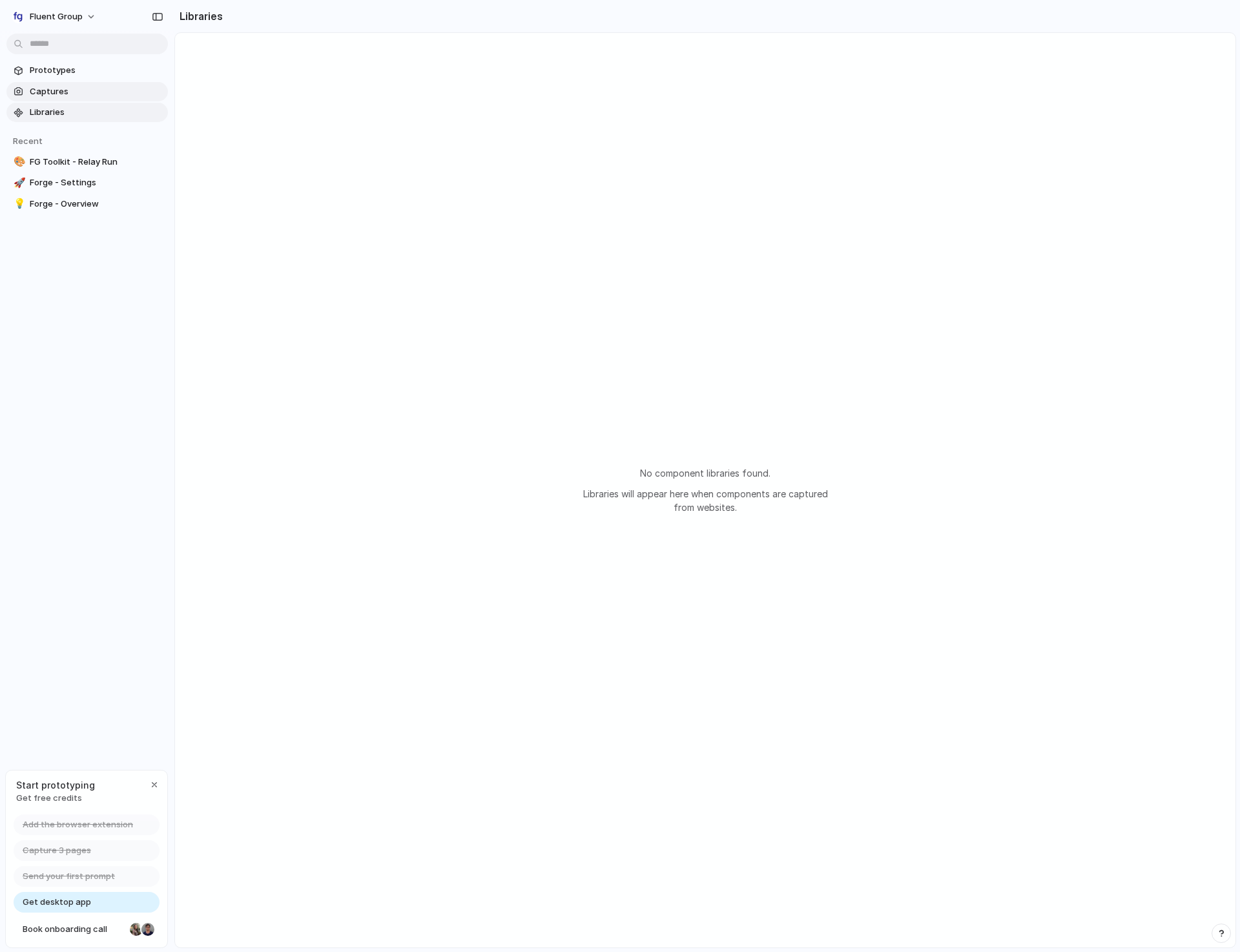
click at [82, 91] on span "Captures" at bounding box center [96, 91] width 133 height 13
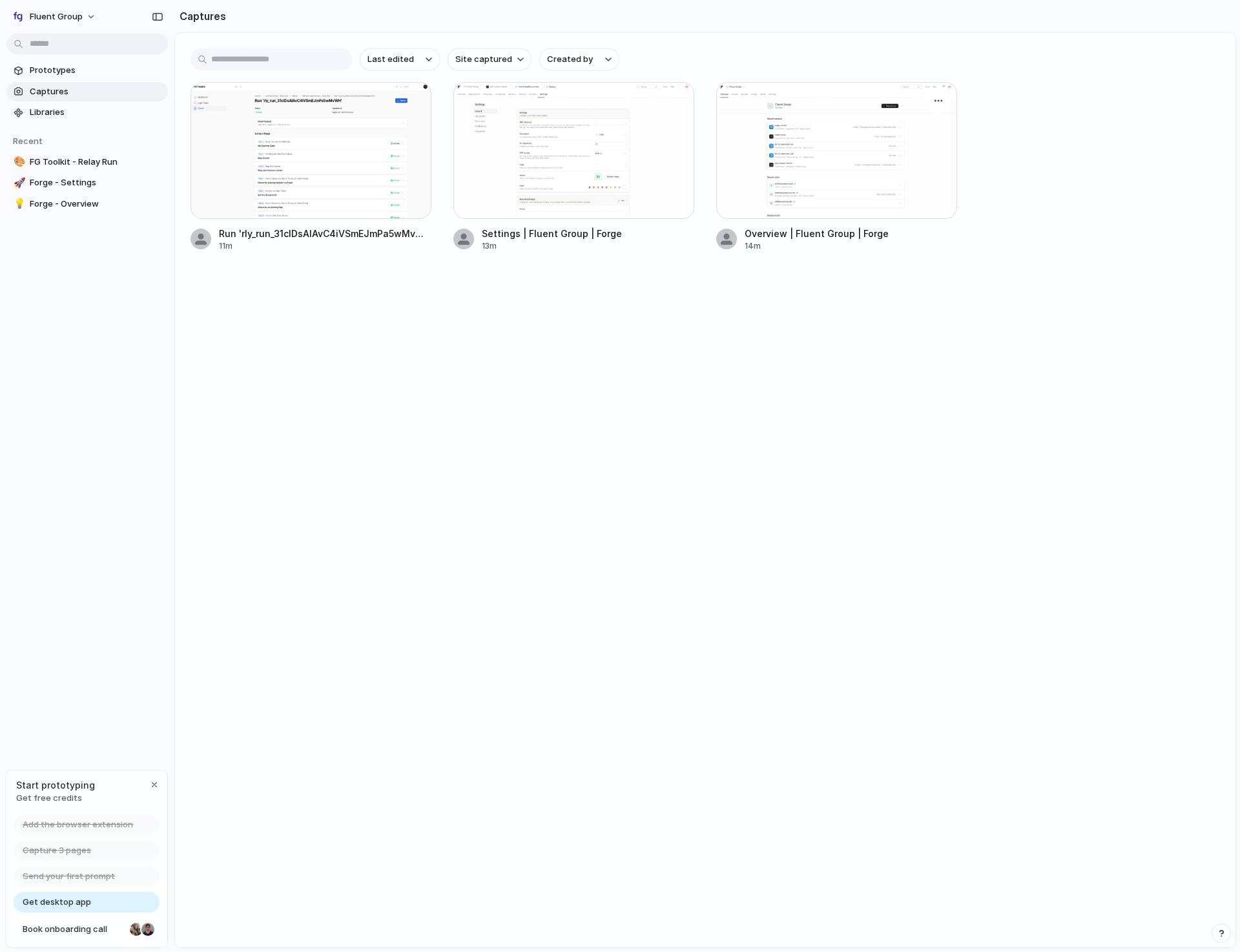
click at [784, 144] on div at bounding box center [837, 150] width 241 height 137
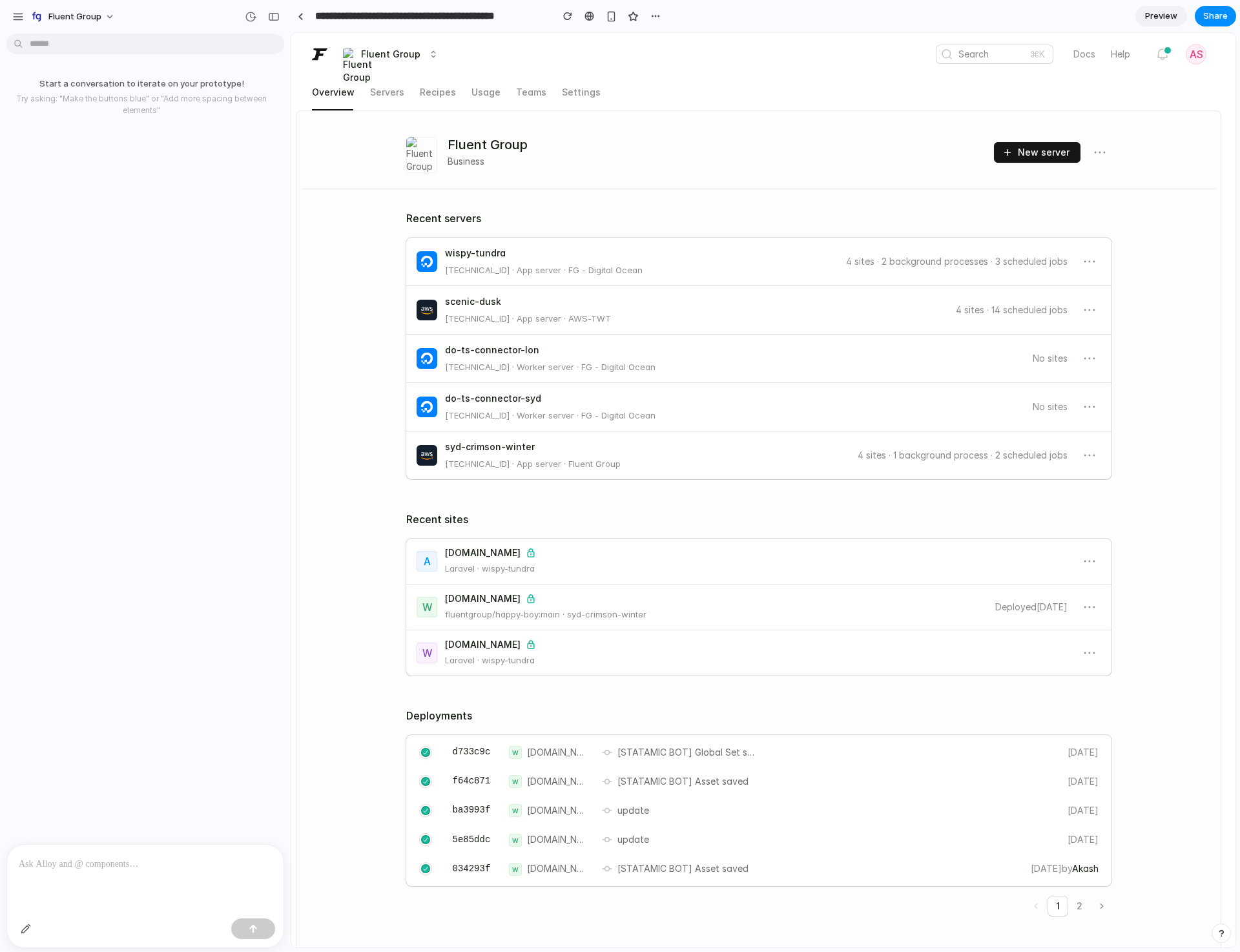
click icon
click span "Fluent Group"
click icon "button"
click span "[DOMAIN_NAME]"
